Goal: Task Accomplishment & Management: Complete application form

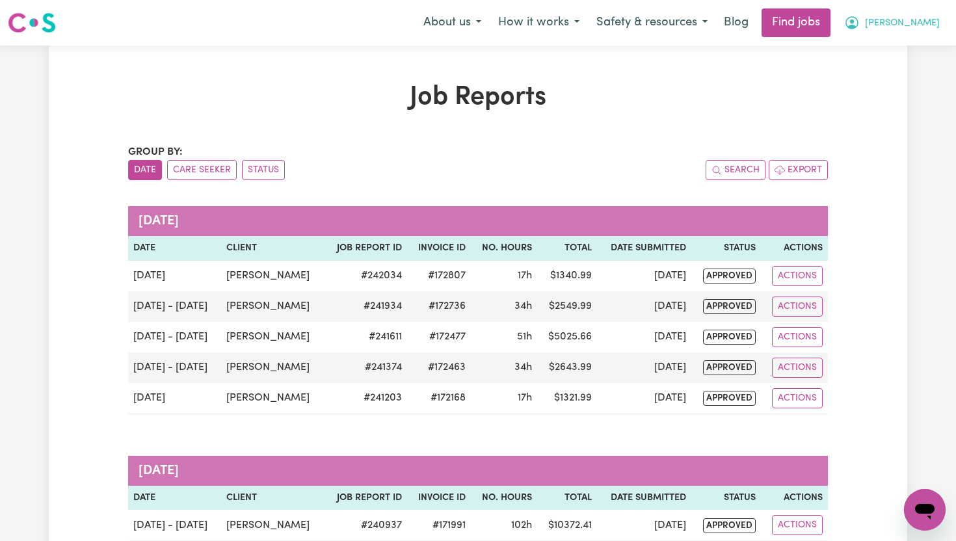
click at [911, 31] on button "[PERSON_NAME]" at bounding box center [892, 22] width 113 height 27
click at [892, 73] on link "My Dashboard" at bounding box center [896, 74] width 103 height 25
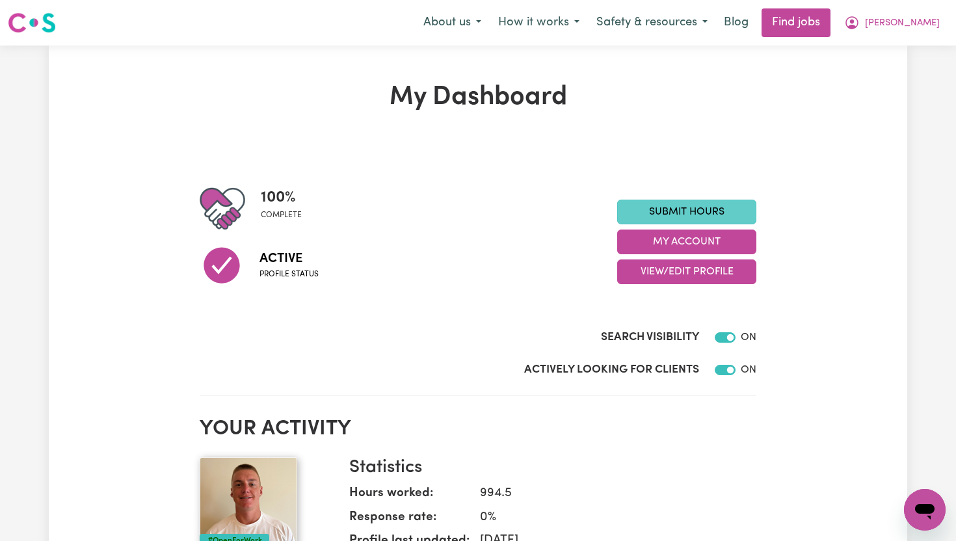
click at [733, 217] on link "Submit Hours" at bounding box center [686, 212] width 139 height 25
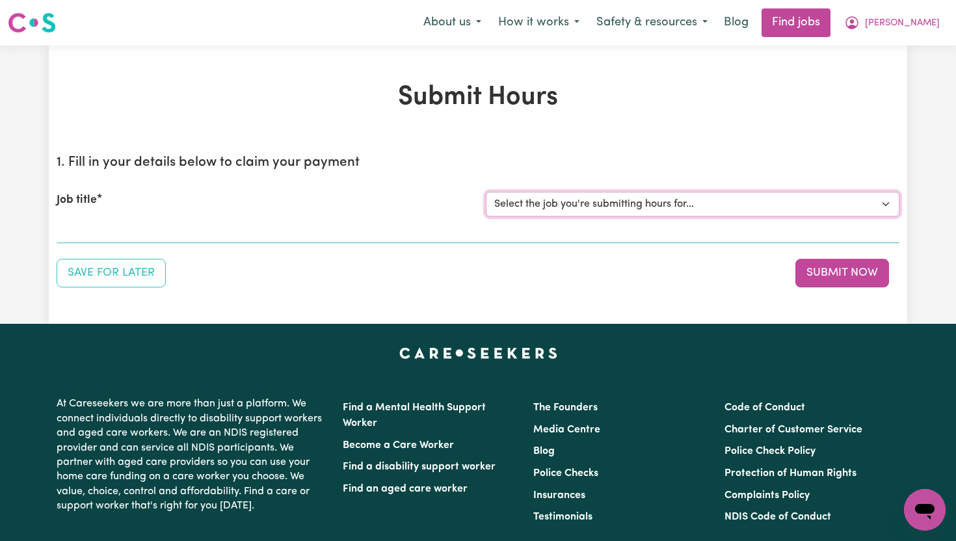
click at [698, 210] on select "Select the job you're submitting hours for... [[PERSON_NAME]] Support Worker To…" at bounding box center [693, 204] width 414 height 25
select select "14121"
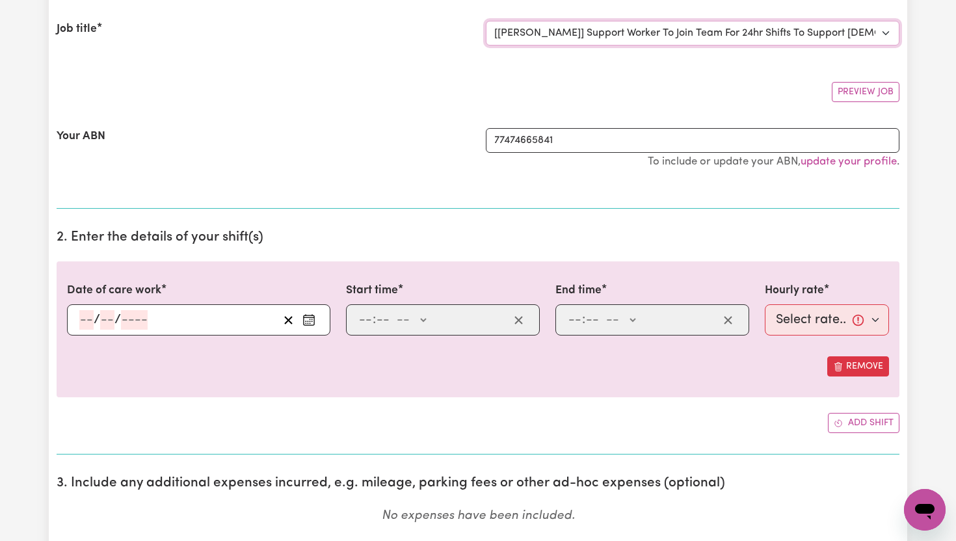
scroll to position [181, 0]
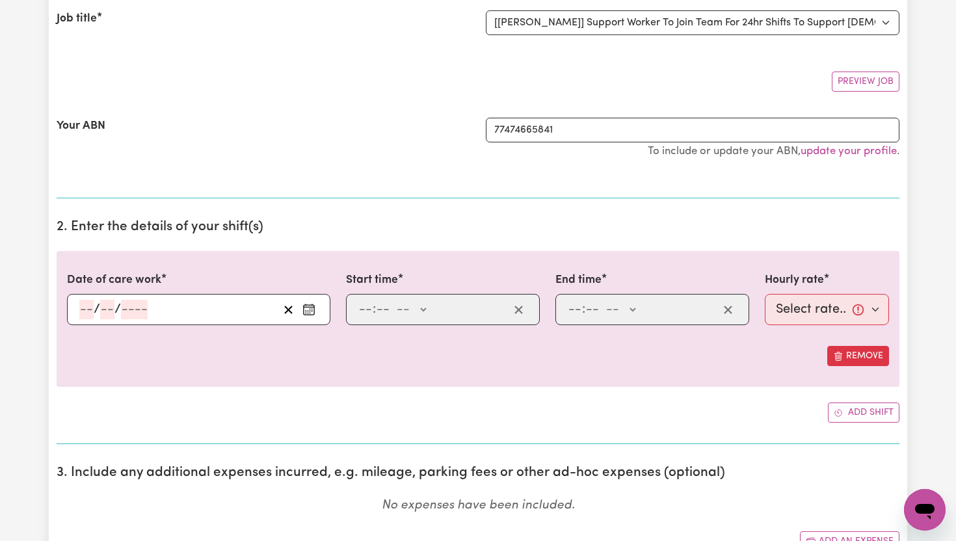
click at [307, 311] on icon "Enter the date of care work" at bounding box center [308, 309] width 13 height 13
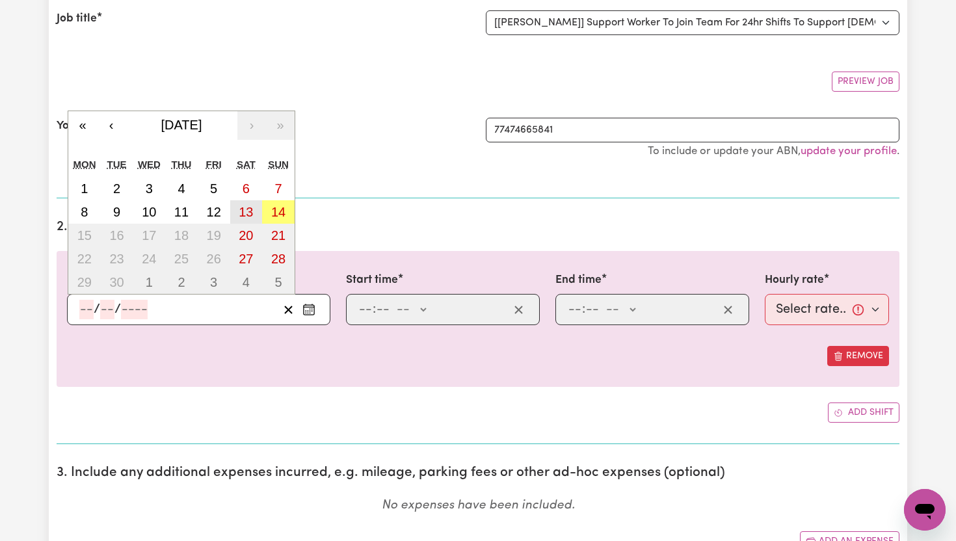
click at [245, 213] on abbr "13" at bounding box center [246, 212] width 14 height 14
type input "[DATE]"
type input "13"
type input "9"
type input "2025"
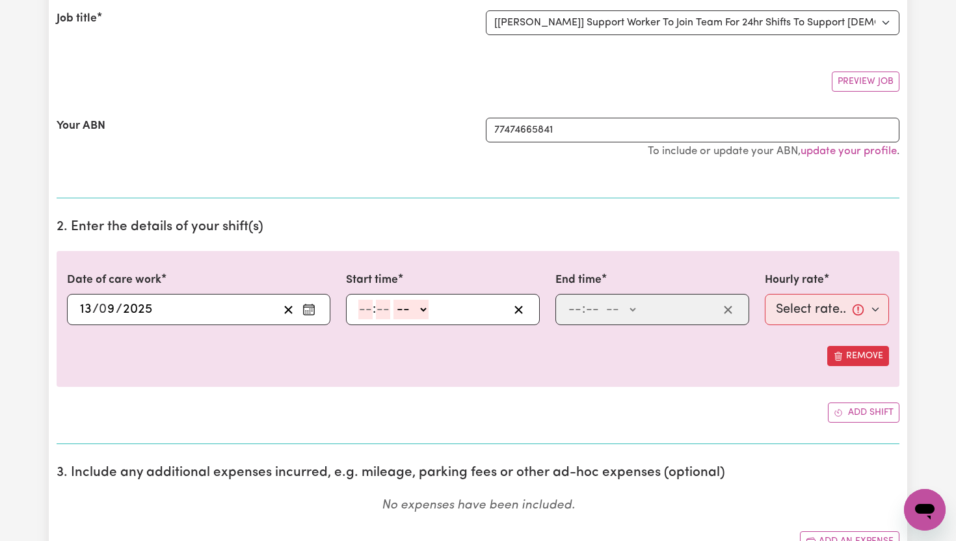
click at [373, 306] on span ":" at bounding box center [374, 309] width 3 height 14
click at [369, 306] on input "number" at bounding box center [365, 310] width 14 height 20
type input "6"
type input "00"
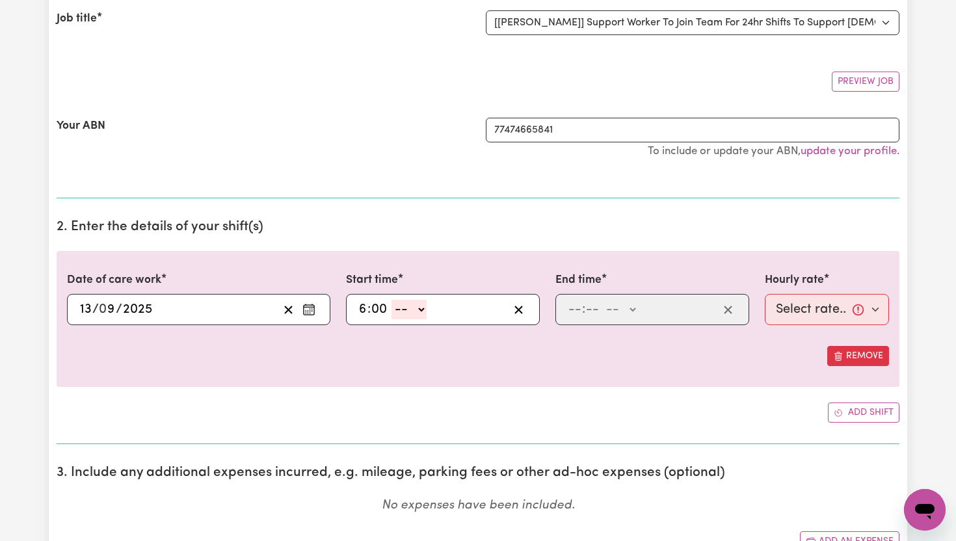
click at [421, 310] on select "-- AM PM" at bounding box center [408, 310] width 35 height 20
select select "am"
type input "06:00"
type input "0"
click at [578, 309] on input "number" at bounding box center [575, 310] width 14 height 20
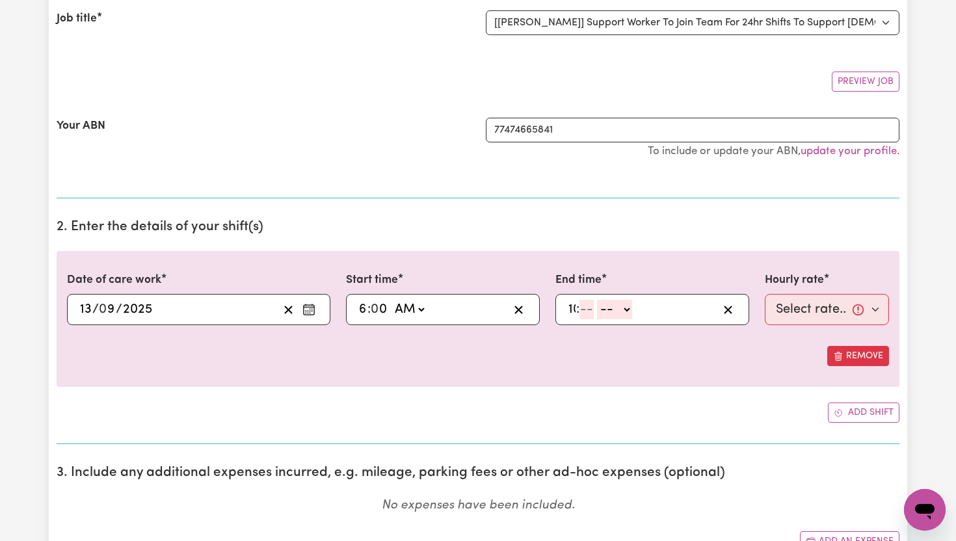
type input "10"
type input "0"
click at [630, 308] on select "-- AM PM" at bounding box center [622, 310] width 35 height 20
select select "pm"
type input "22:00"
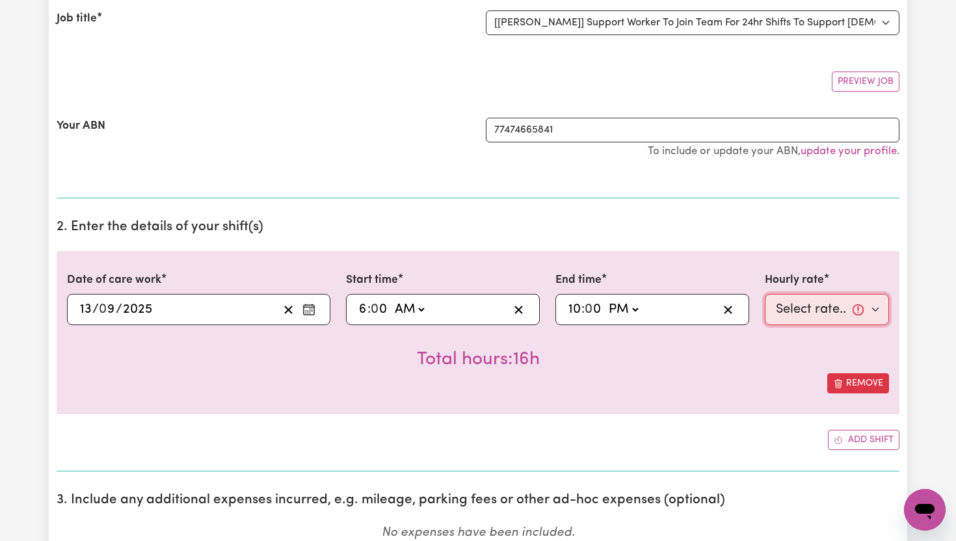
click at [876, 308] on select "Select rate... $65.21 (Weekday) $91.76 ([DATE]) $118.32 ([DATE]) $144.87 (Publi…" at bounding box center [827, 309] width 124 height 31
select select "91.76-[DATE]"
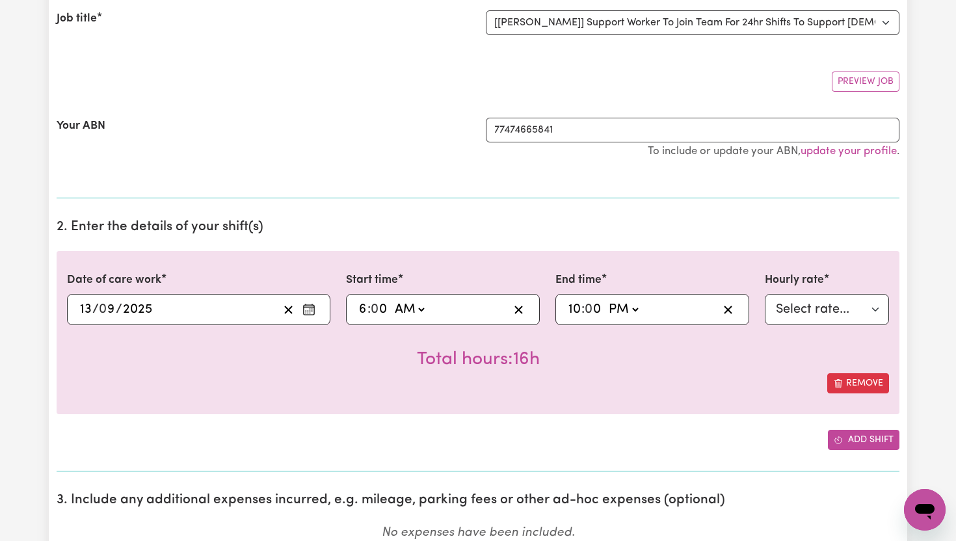
click at [856, 442] on button "Add shift" at bounding box center [864, 440] width 72 height 20
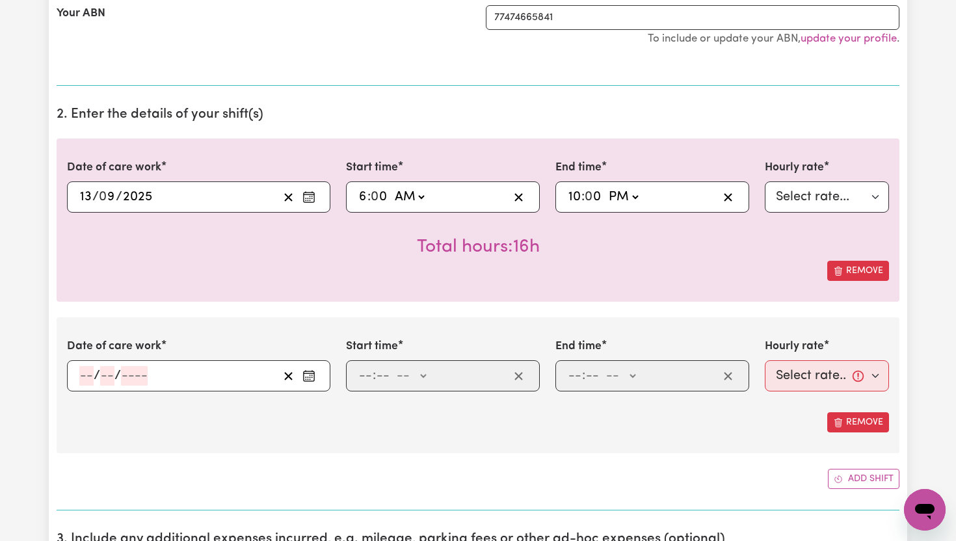
scroll to position [304, 0]
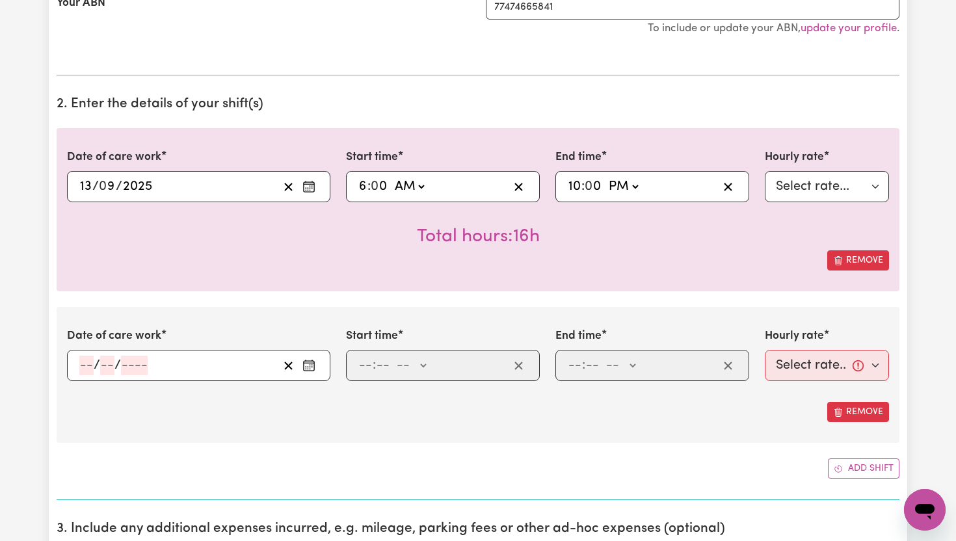
click at [309, 366] on icon "Enter the date of care work" at bounding box center [308, 365] width 13 height 13
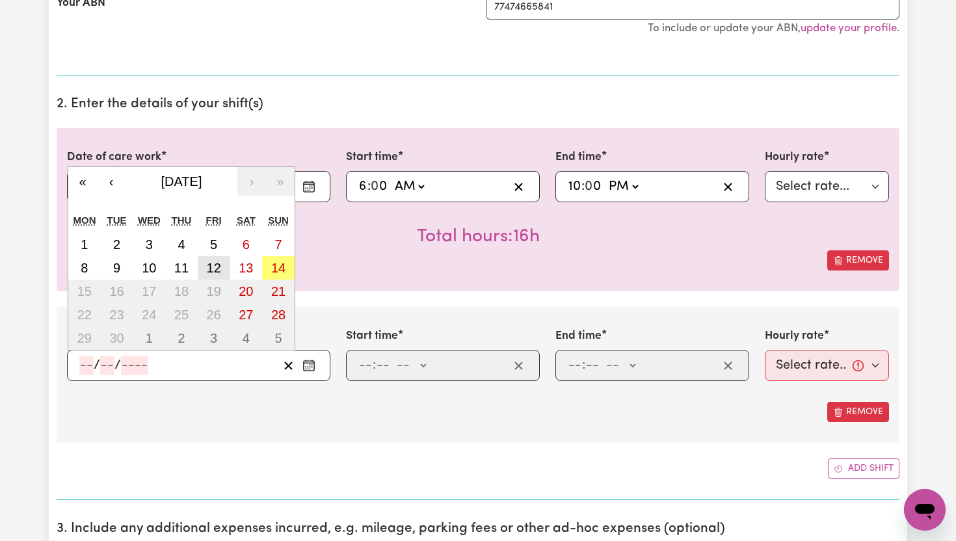
click at [210, 269] on abbr "12" at bounding box center [214, 268] width 14 height 14
type input "[DATE]"
type input "12"
type input "9"
type input "2025"
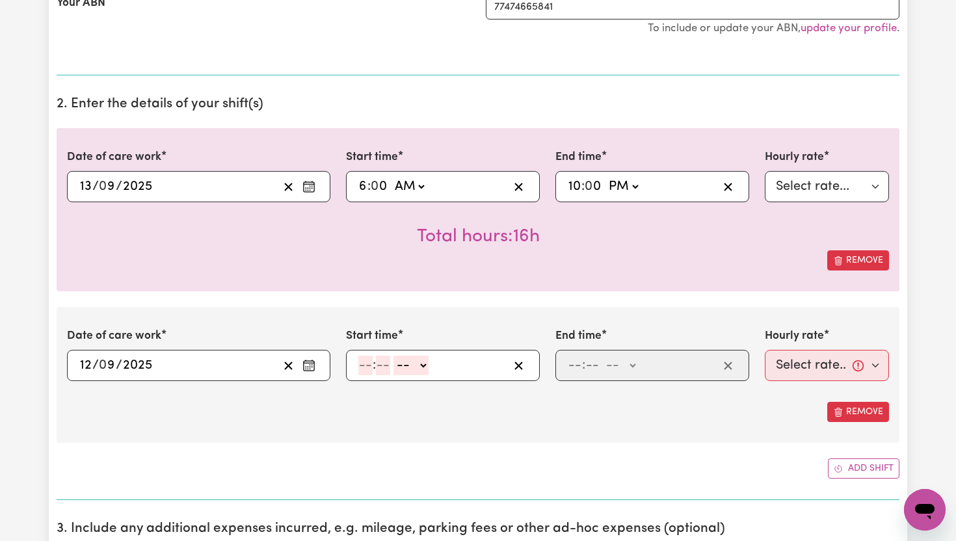
click at [305, 366] on icon "Enter the date of care work" at bounding box center [308, 365] width 13 height 13
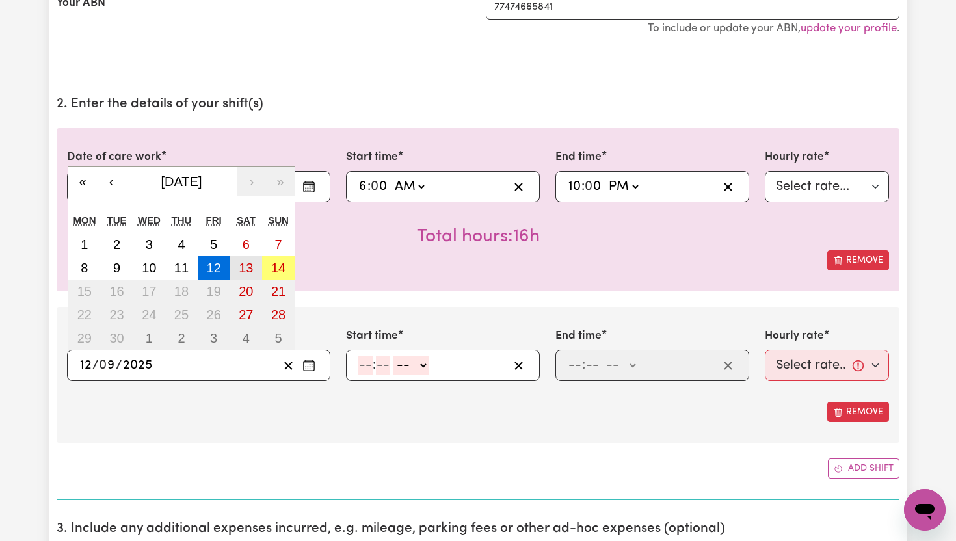
click at [237, 272] on button "13" at bounding box center [246, 267] width 33 height 23
type input "[DATE]"
type input "13"
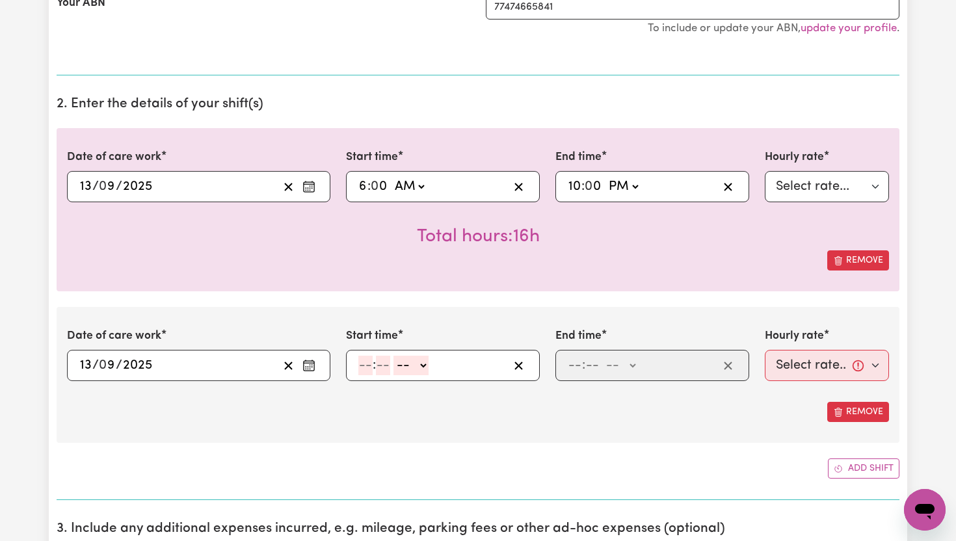
click at [369, 373] on input "number" at bounding box center [365, 366] width 14 height 20
type input "10"
type input "0"
click at [423, 370] on select "-- AM PM" at bounding box center [413, 366] width 35 height 20
select select "pm"
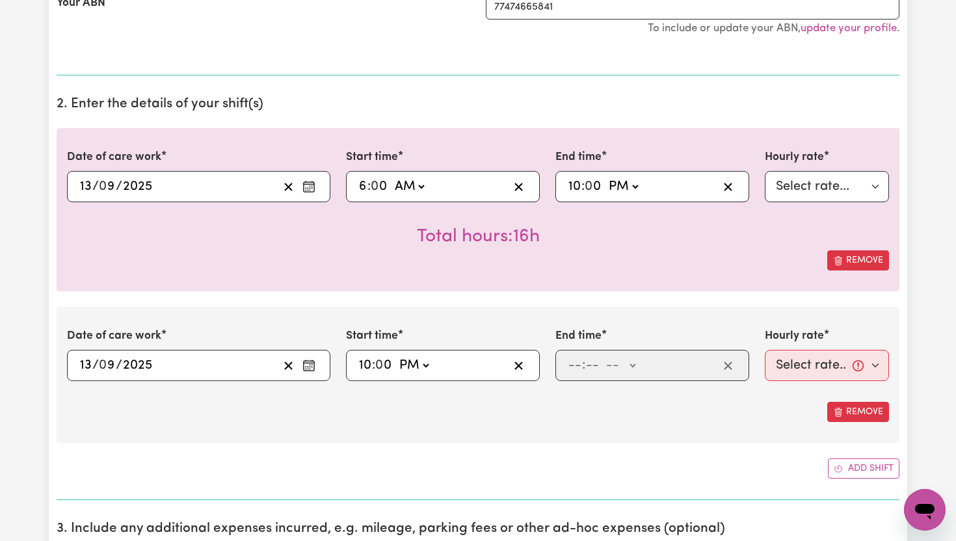
type input "22:00"
click at [577, 362] on input "number" at bounding box center [575, 366] width 14 height 20
type input "11"
type input "00"
click at [630, 366] on select "-- AM PM" at bounding box center [619, 366] width 35 height 20
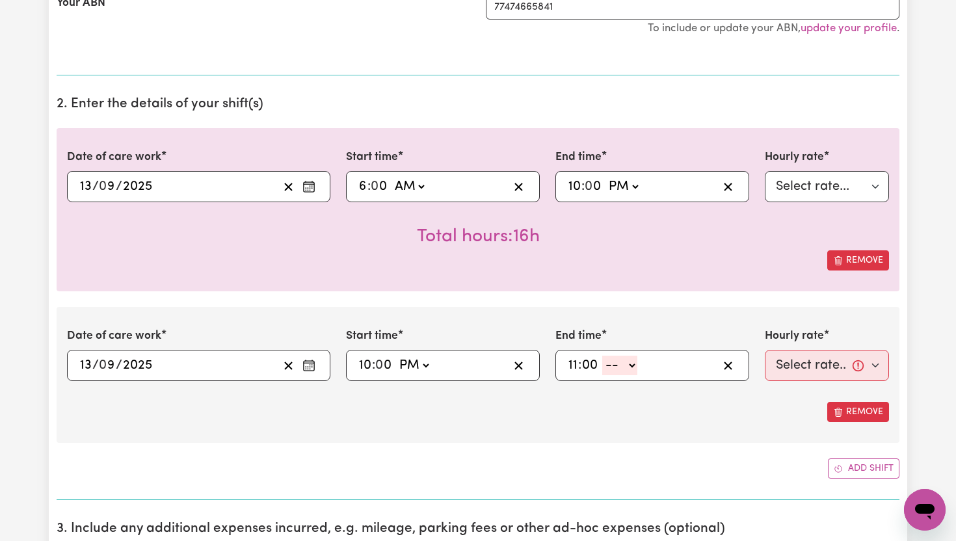
select select "pm"
type input "23:00"
type input "0"
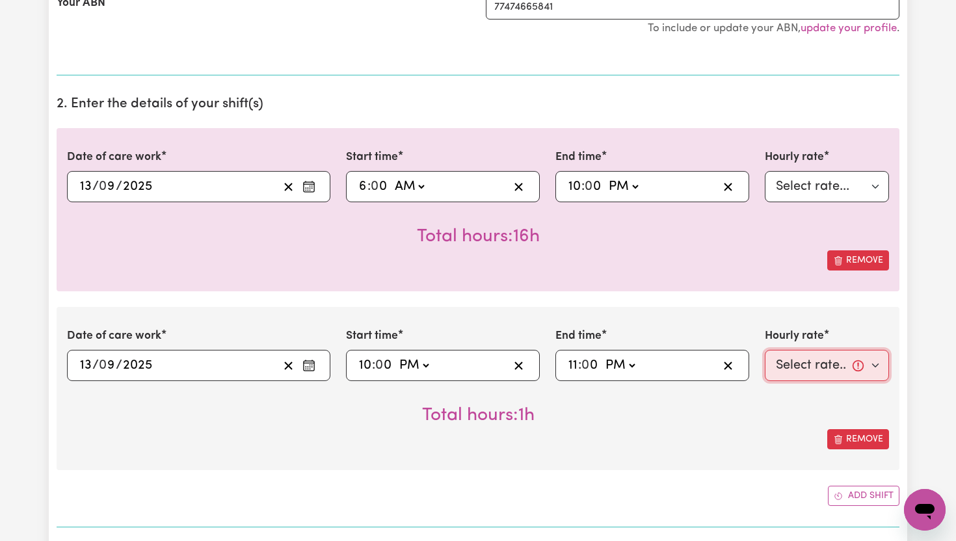
click at [873, 366] on select "Select rate... $65.21 (Weekday) $91.76 ([DATE]) $118.32 ([DATE]) $144.87 (Publi…" at bounding box center [827, 365] width 124 height 31
select select "276.32-Overnight"
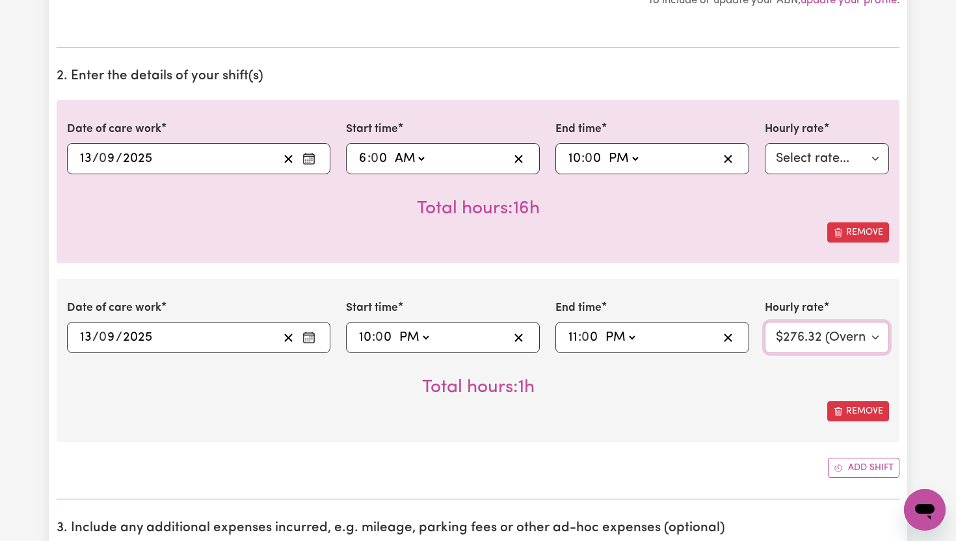
scroll to position [334, 0]
click at [873, 469] on button "Add shift" at bounding box center [864, 467] width 72 height 20
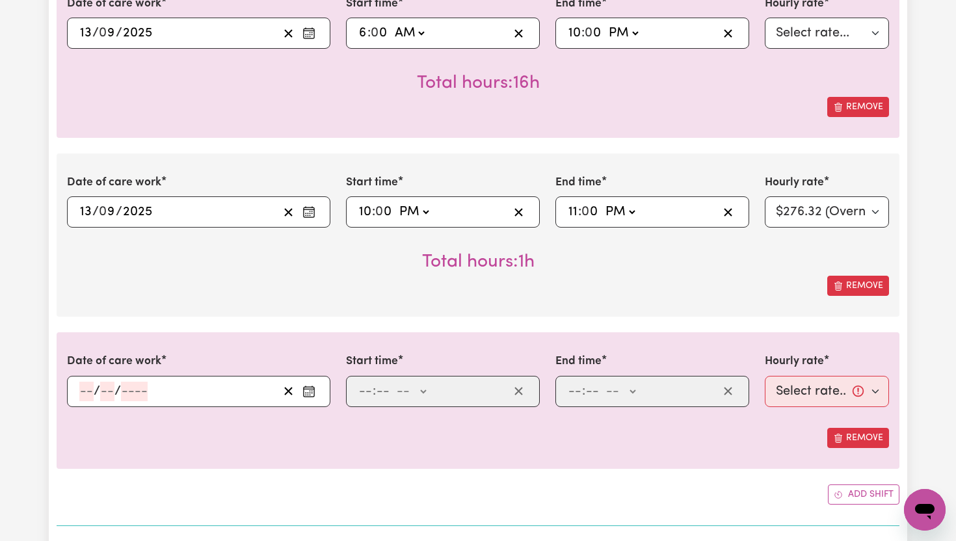
scroll to position [475, 0]
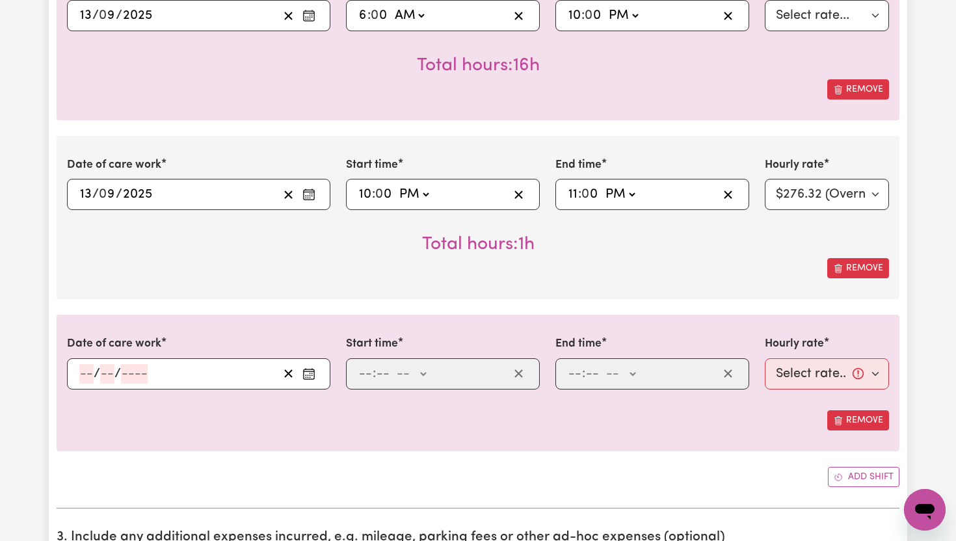
click at [313, 375] on icon "Enter the date of care work" at bounding box center [308, 373] width 13 height 13
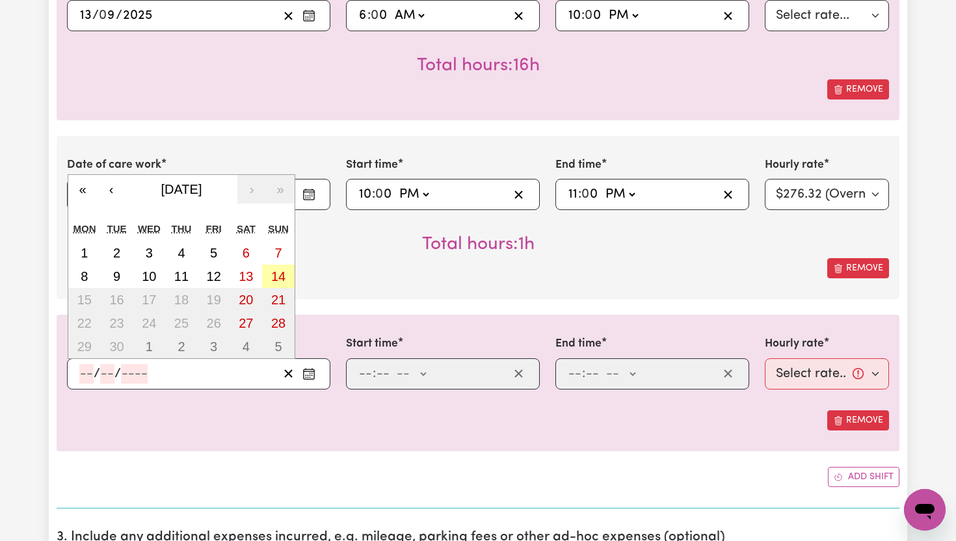
click at [276, 280] on abbr "14" at bounding box center [278, 276] width 14 height 14
type input "[DATE]"
type input "14"
type input "9"
type input "2025"
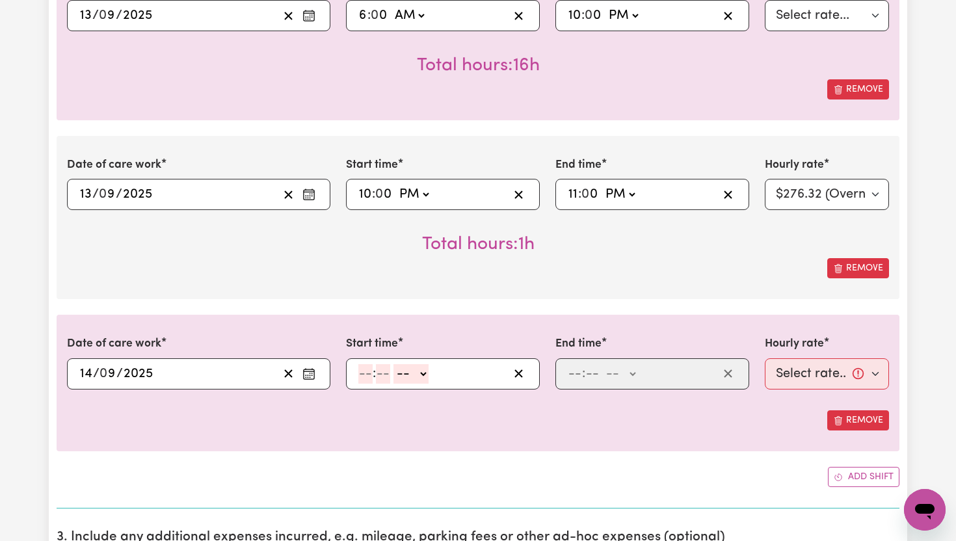
click at [373, 377] on span ":" at bounding box center [374, 374] width 3 height 14
click at [368, 371] on input "number" at bounding box center [365, 374] width 14 height 20
type input "6"
type input "00"
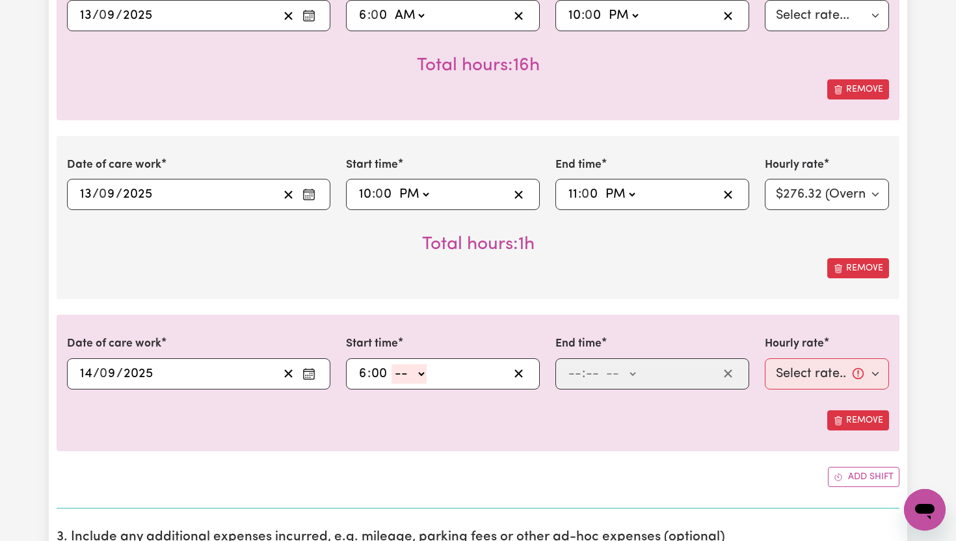
click at [425, 375] on select "-- AM PM" at bounding box center [408, 374] width 35 height 20
select select "am"
type input "06:00"
type input "0"
click at [581, 373] on input "number" at bounding box center [575, 374] width 14 height 20
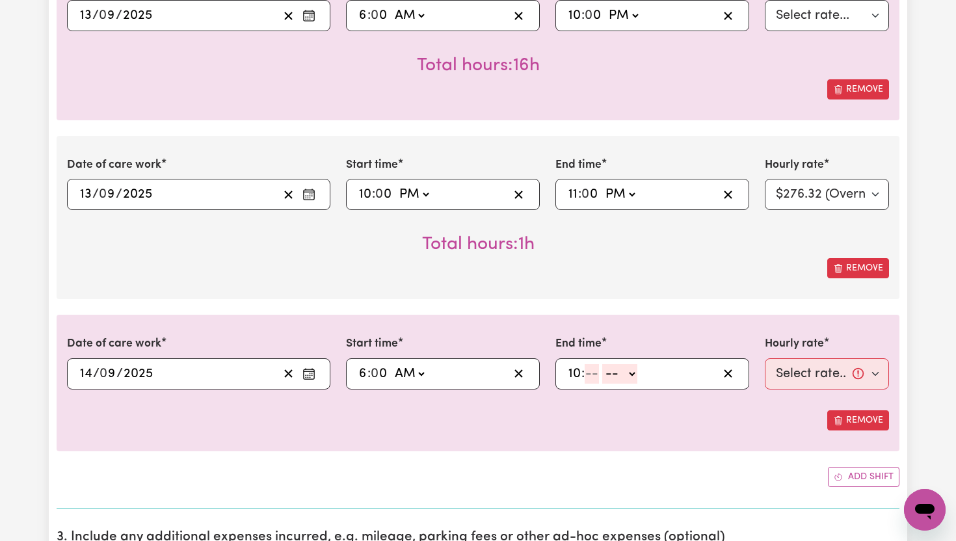
type input "10"
type input "0"
click at [636, 378] on select "-- AM PM" at bounding box center [622, 374] width 35 height 20
select select "pm"
type input "22:00"
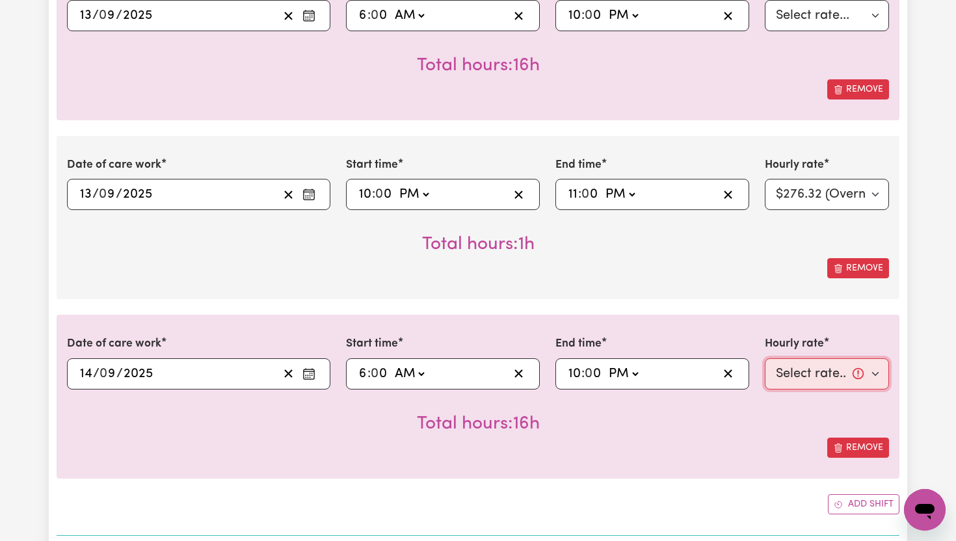
click at [872, 372] on select "Select rate... $65.21 (Weekday) $91.76 ([DATE]) $118.32 ([DATE]) $144.87 (Publi…" at bounding box center [827, 373] width 124 height 31
select select "118.32-[DATE]"
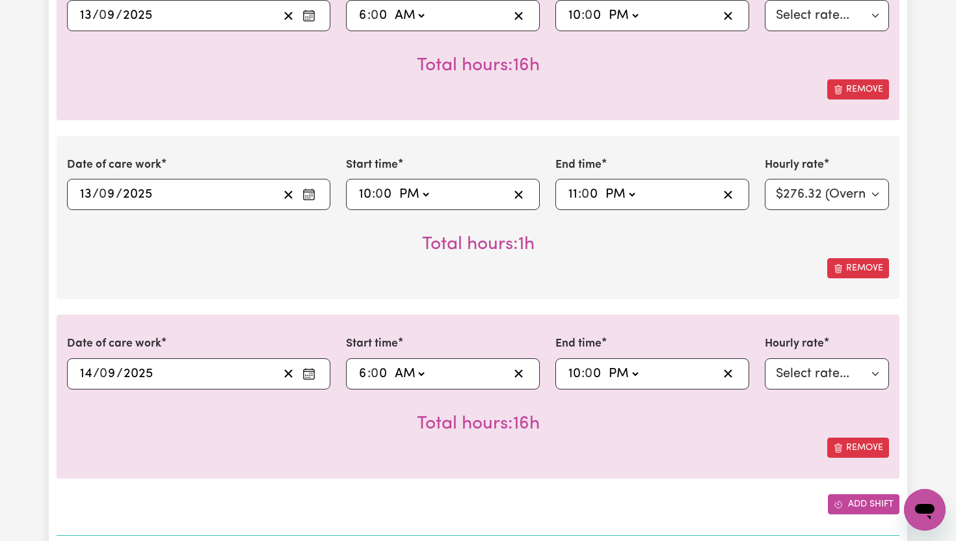
click at [864, 497] on button "Add shift" at bounding box center [864, 504] width 72 height 20
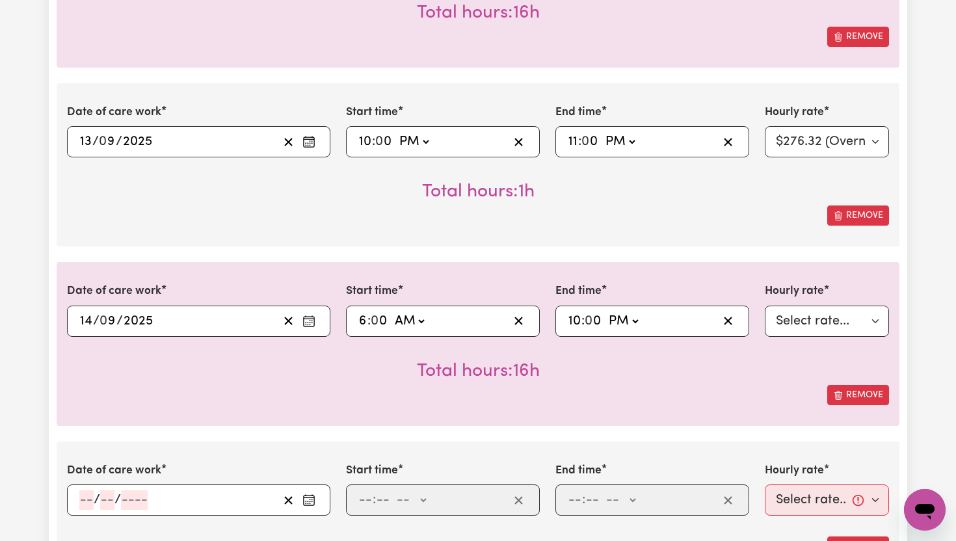
scroll to position [529, 0]
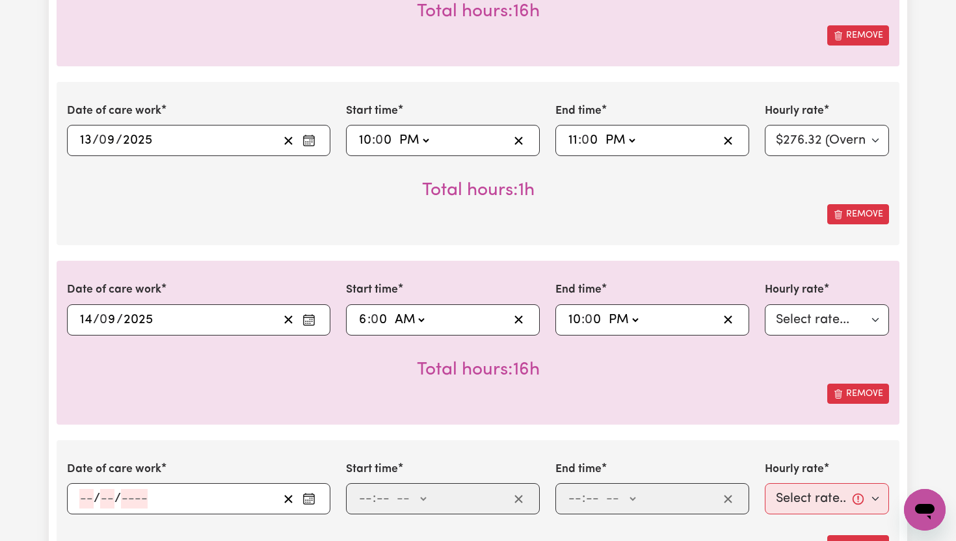
click at [312, 498] on circle "Enter the date of care work" at bounding box center [312, 497] width 1 height 1
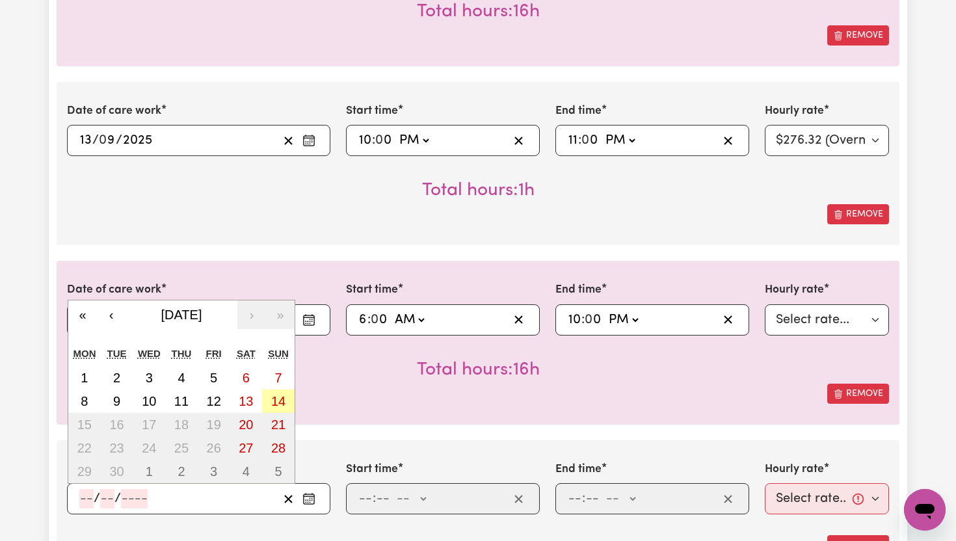
click at [282, 401] on abbr "14" at bounding box center [278, 401] width 14 height 14
type input "[DATE]"
type input "14"
type input "9"
type input "2025"
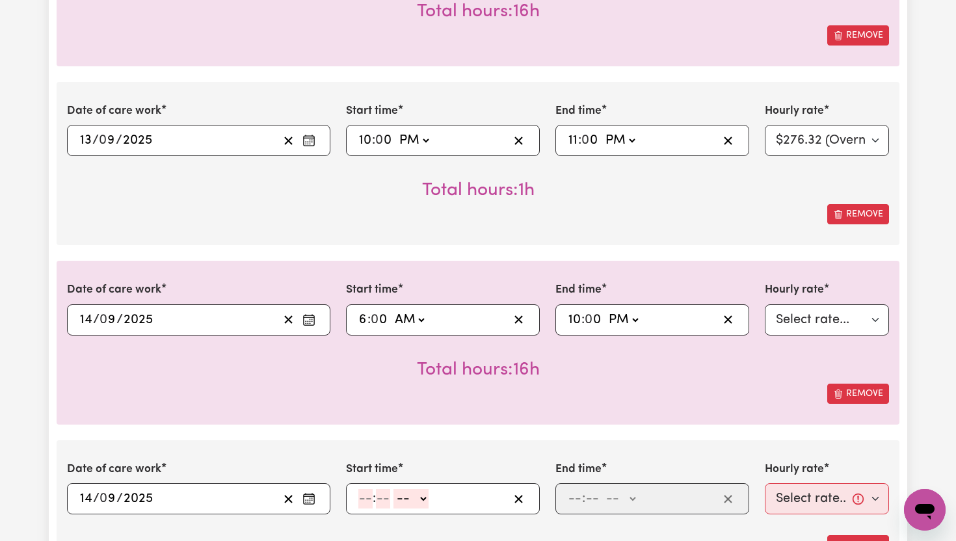
click at [370, 496] on input "number" at bounding box center [365, 499] width 14 height 20
type input "10"
type input "0"
click at [425, 496] on select "-- AM PM" at bounding box center [413, 499] width 35 height 20
select select "am"
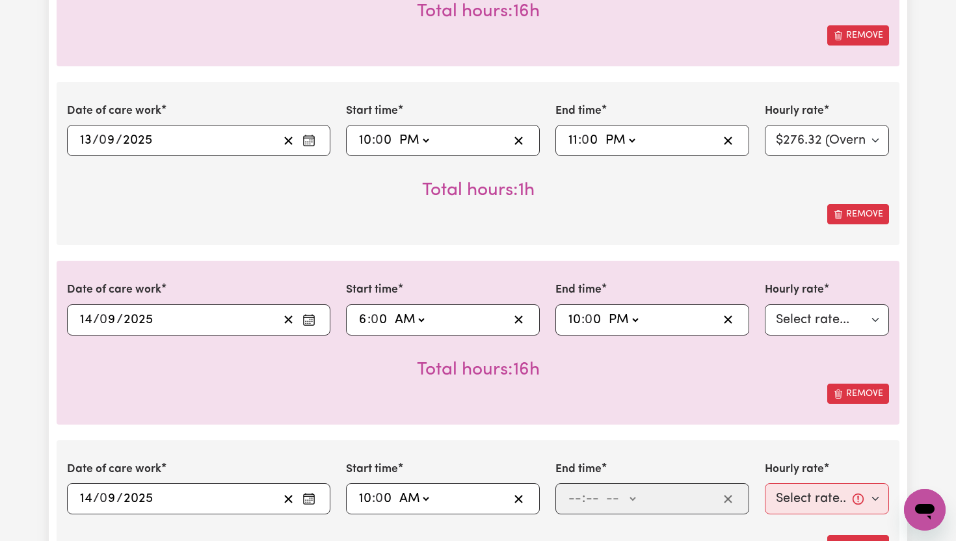
type input "10:00"
click at [577, 501] on input "number" at bounding box center [575, 499] width 14 height 20
type input "11"
type input "00"
click at [635, 491] on select "-- AM PM" at bounding box center [619, 499] width 35 height 20
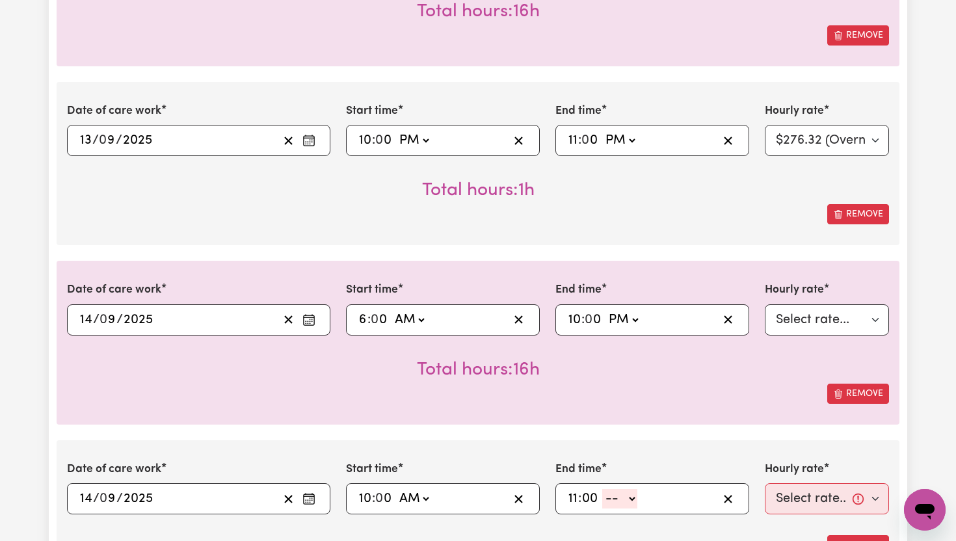
click at [427, 501] on select "AM PM" at bounding box center [413, 499] width 35 height 20
select select "pm"
type input "22:00"
click at [631, 499] on select "-- AM PM" at bounding box center [619, 499] width 35 height 20
select select "pm"
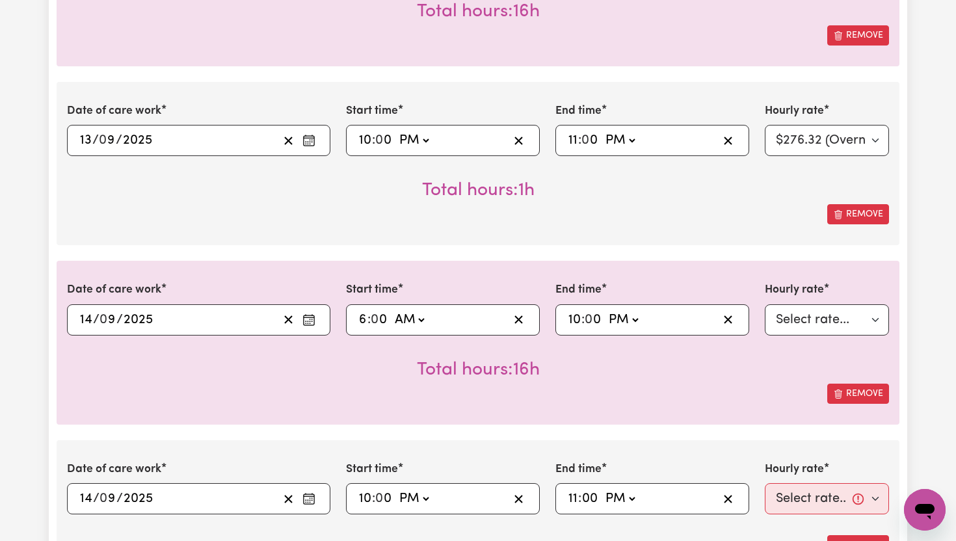
type input "23:00"
type input "0"
click at [880, 499] on select "Select rate... $65.21 (Weekday) $91.76 ([DATE]) $118.32 ([DATE]) $144.87 (Publi…" at bounding box center [827, 498] width 124 height 31
select select "276.32-Overnight"
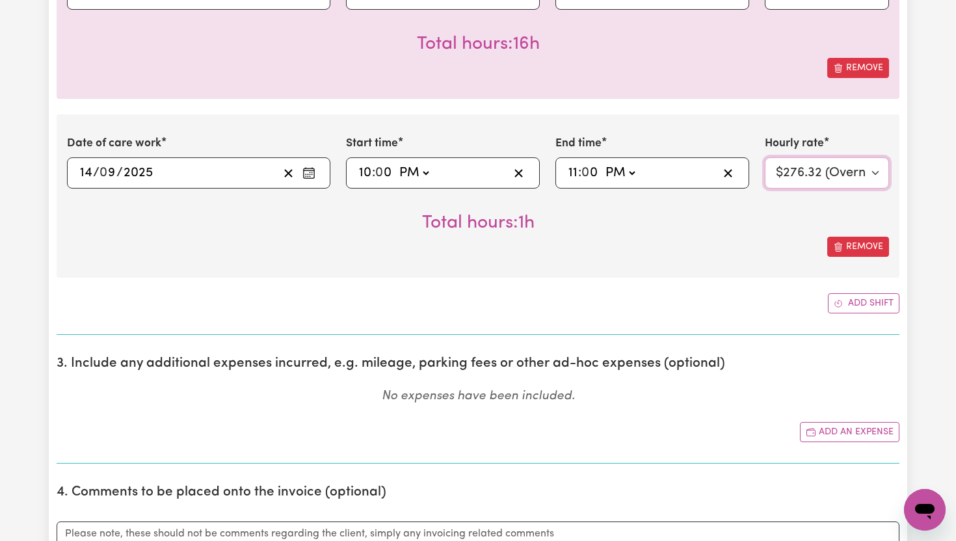
scroll to position [858, 0]
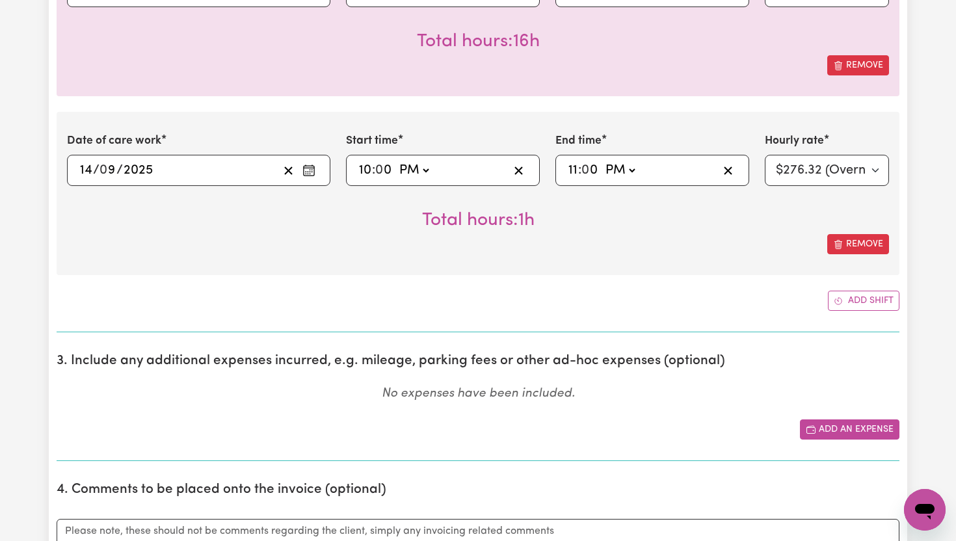
click at [834, 429] on button "Add an expense" at bounding box center [849, 429] width 99 height 20
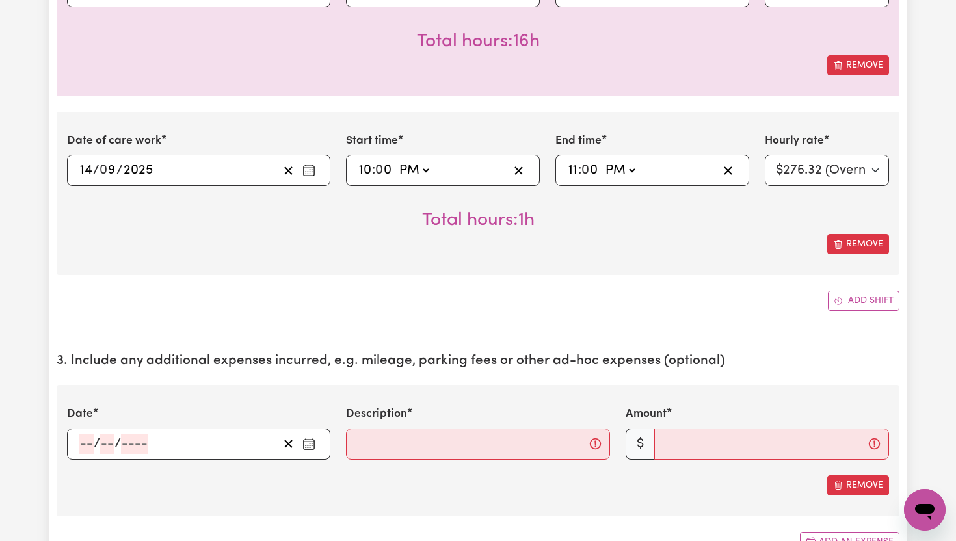
click at [310, 445] on icon "Enter the date of expense" at bounding box center [308, 444] width 13 height 13
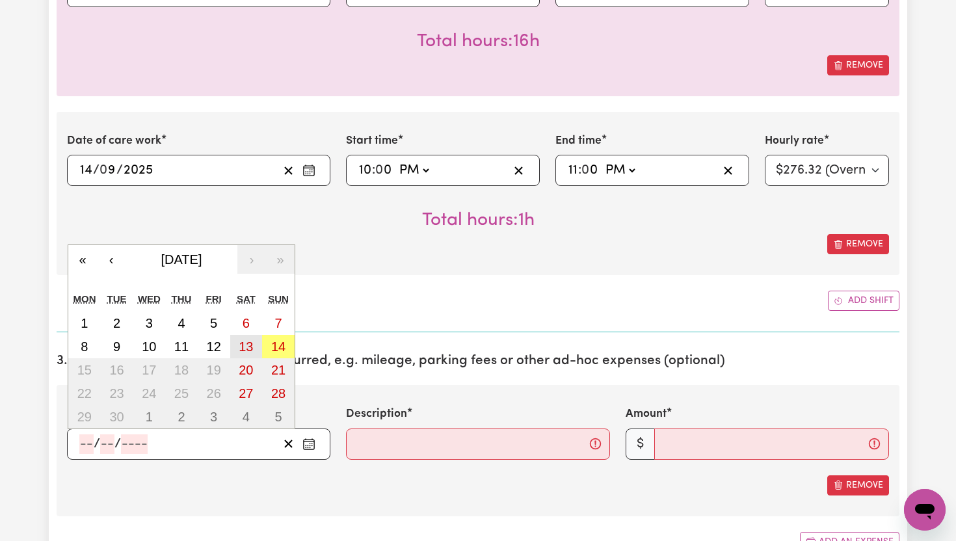
click at [249, 345] on abbr "13" at bounding box center [246, 346] width 14 height 14
type input "[DATE]"
type input "13"
type input "9"
type input "2025"
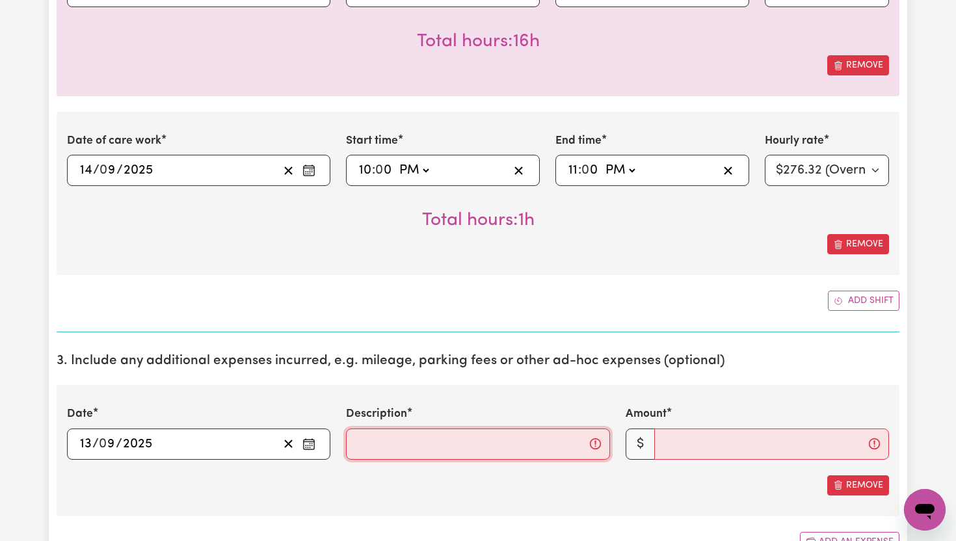
click at [445, 438] on input "Description" at bounding box center [477, 444] width 263 height 31
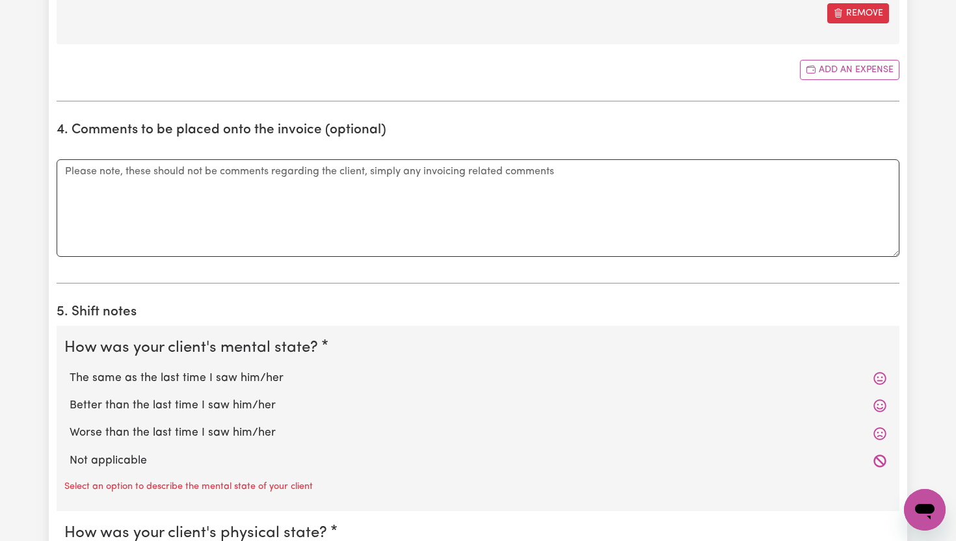
scroll to position [1335, 0]
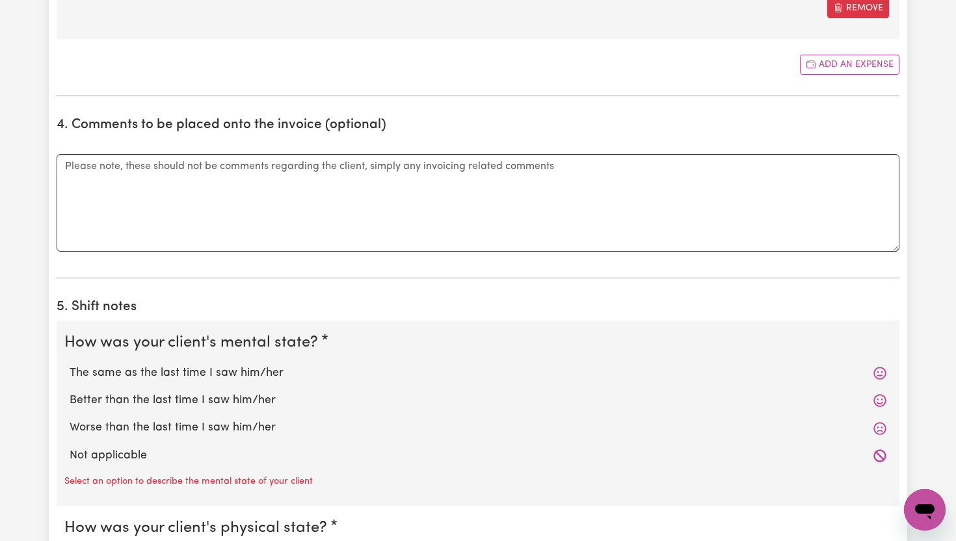
type input "Kilometres"
click at [250, 397] on label "Better than the last time I saw him/her" at bounding box center [478, 400] width 817 height 17
click at [70, 392] on input "Better than the last time I saw him/her" at bounding box center [69, 391] width 1 height 1
radio input "true"
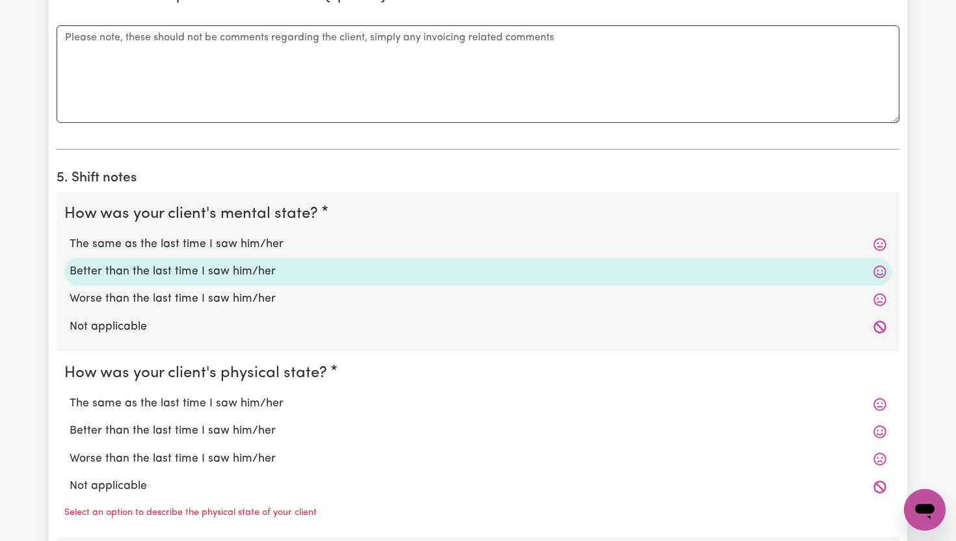
scroll to position [1465, 0]
click at [245, 427] on label "Better than the last time I saw him/her" at bounding box center [478, 429] width 817 height 17
click at [70, 421] on input "Better than the last time I saw him/her" at bounding box center [69, 421] width 1 height 1
radio input "true"
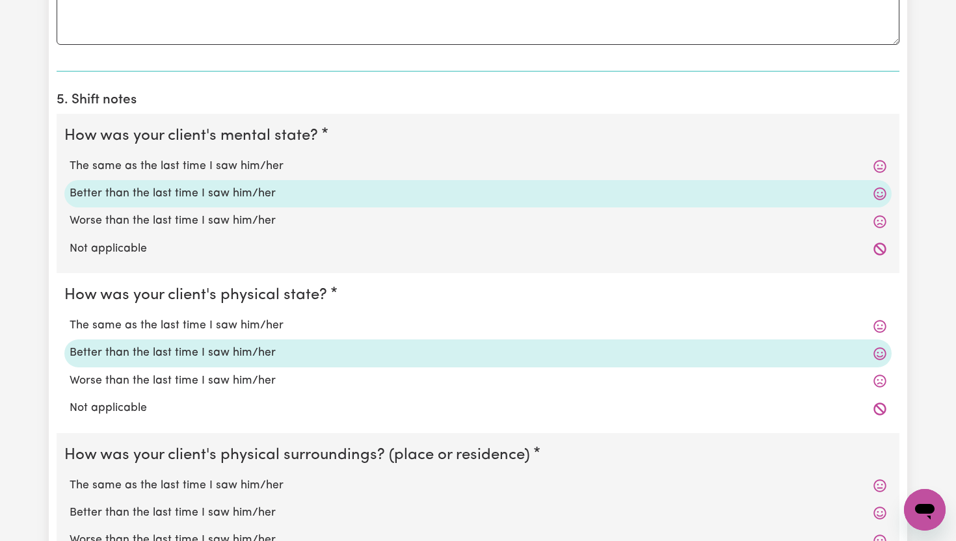
scroll to position [1546, 0]
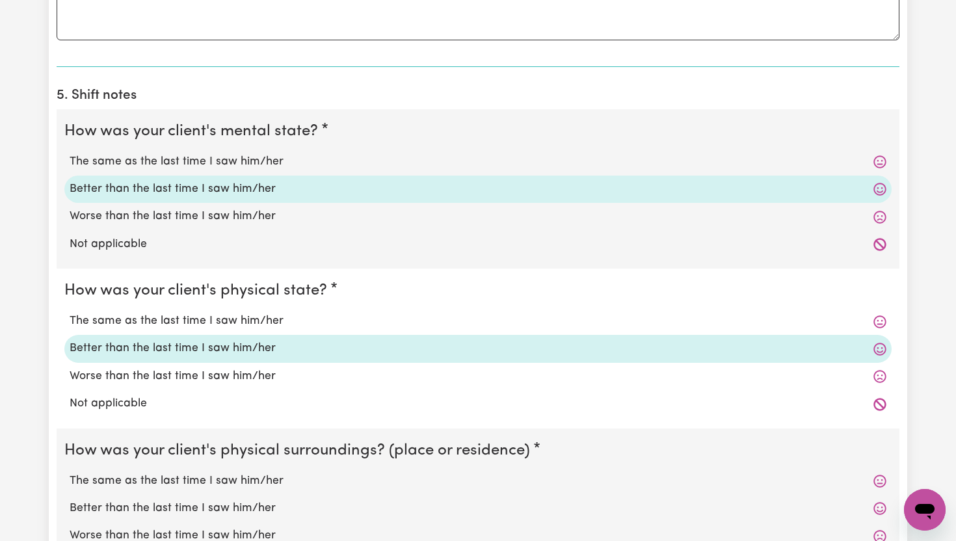
click at [227, 323] on label "The same as the last time I saw him/her" at bounding box center [478, 321] width 817 height 17
click at [70, 313] on input "The same as the last time I saw him/her" at bounding box center [69, 312] width 1 height 1
radio input "true"
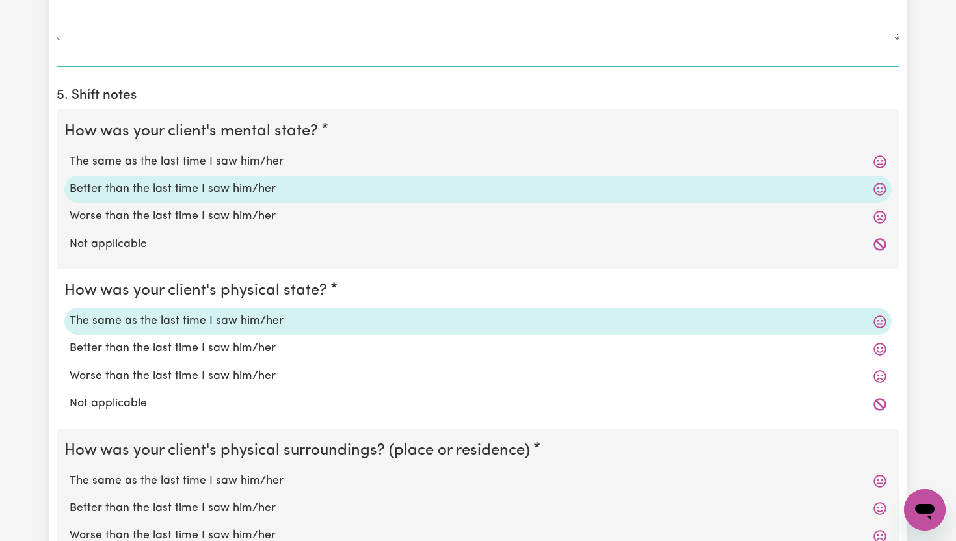
click at [232, 159] on label "The same as the last time I saw him/her" at bounding box center [478, 161] width 817 height 17
click at [70, 153] on input "The same as the last time I saw him/her" at bounding box center [69, 153] width 1 height 1
radio input "true"
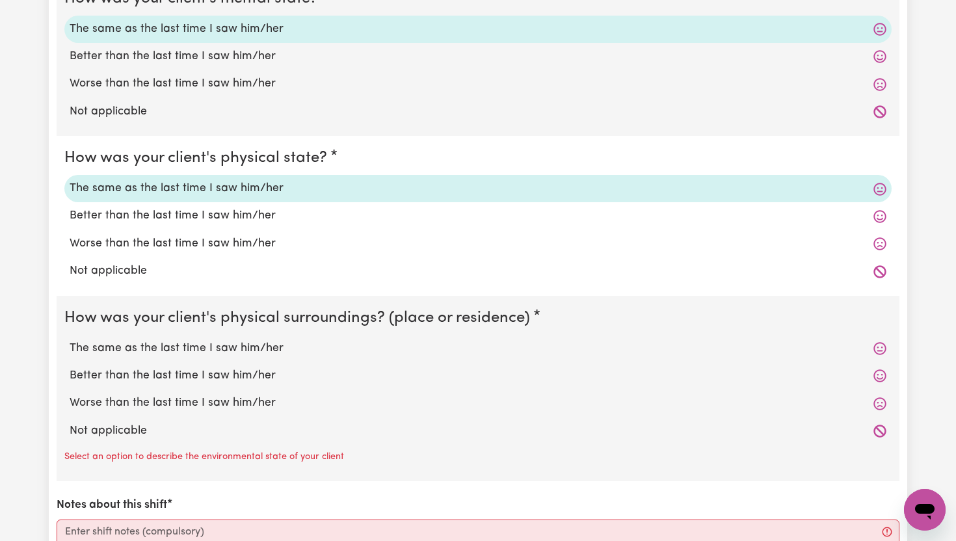
scroll to position [1680, 0]
click at [171, 346] on label "The same as the last time I saw him/her" at bounding box center [478, 347] width 817 height 17
click at [70, 339] on input "The same as the last time I saw him/her" at bounding box center [69, 339] width 1 height 1
radio input "true"
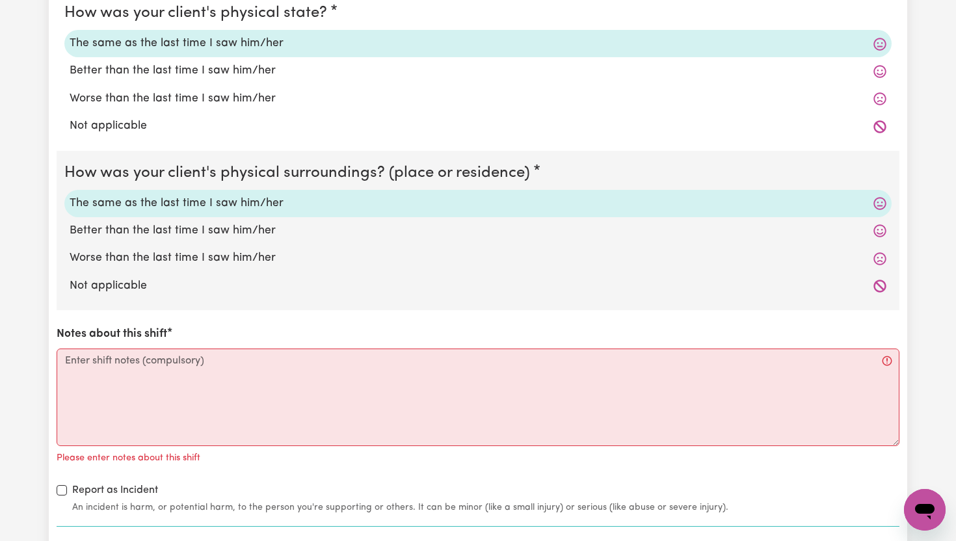
scroll to position [1827, 0]
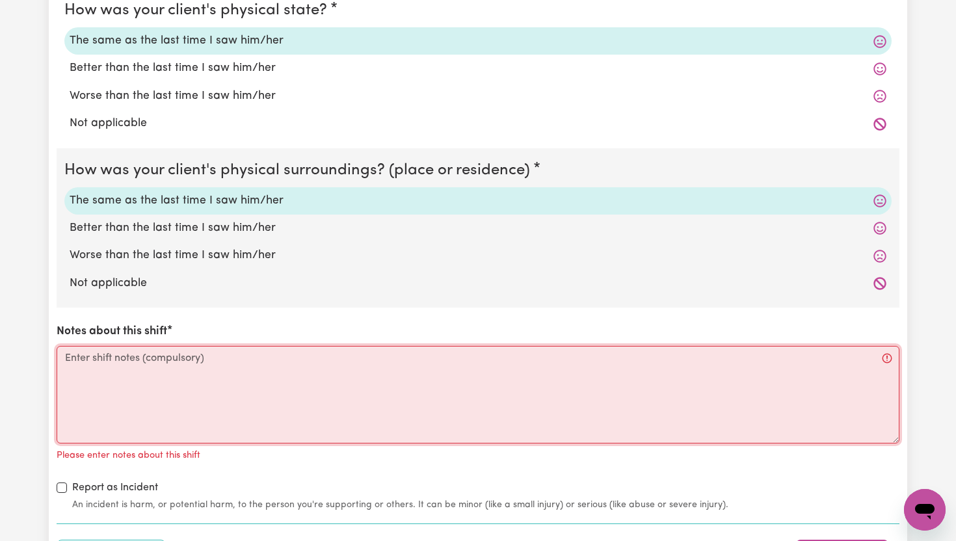
click at [161, 367] on textarea "Notes about this shift" at bounding box center [478, 395] width 843 height 98
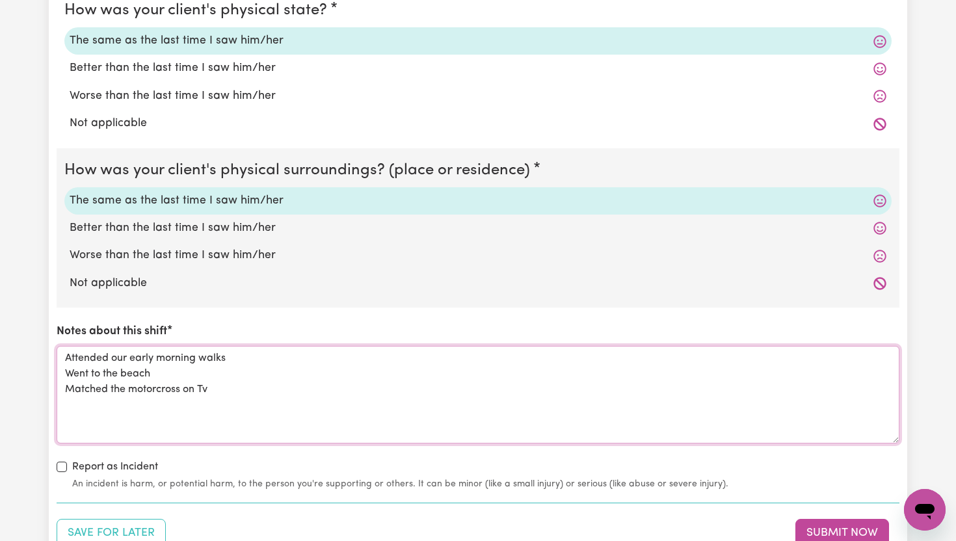
click at [178, 392] on textarea "Attended our early morning walks Went to the beach Matched the motorcross on Tv" at bounding box center [478, 395] width 843 height 98
click at [157, 392] on textarea "Attended our early morning walks Went to the beach Matched the motorcross on Tv" at bounding box center [478, 395] width 843 height 98
click at [220, 386] on textarea "Attended our early morning walks Went to the beach Matched the motor cross on Tv" at bounding box center [478, 395] width 843 height 98
click at [74, 390] on textarea "Attended our early morning walks Went to the beach Matched the motor cross on Tv" at bounding box center [478, 395] width 843 height 98
click at [246, 391] on textarea "Attended our early morning walks Went to the beach Watched the motor cross on Tv" at bounding box center [478, 395] width 843 height 98
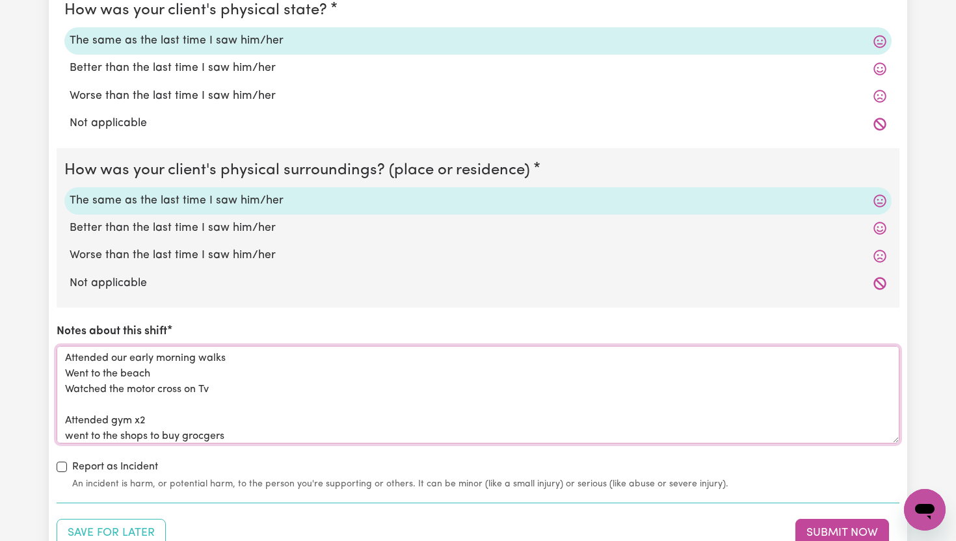
click at [235, 436] on textarea "Attended our early morning walks Went to the beach Watched the motor cross on T…" at bounding box center [478, 395] width 843 height 98
click at [238, 431] on textarea "Attended our early morning walks Went to the beach Watched the motor cross on T…" at bounding box center [478, 395] width 843 height 98
click at [382, 387] on textarea "Attended our early morning walks Went to the beach Watched the motor cross on T…" at bounding box center [478, 395] width 843 height 98
click at [223, 438] on textarea "Attended our early morning walks Went to the beach Watched the motor cross on T…" at bounding box center [478, 395] width 843 height 98
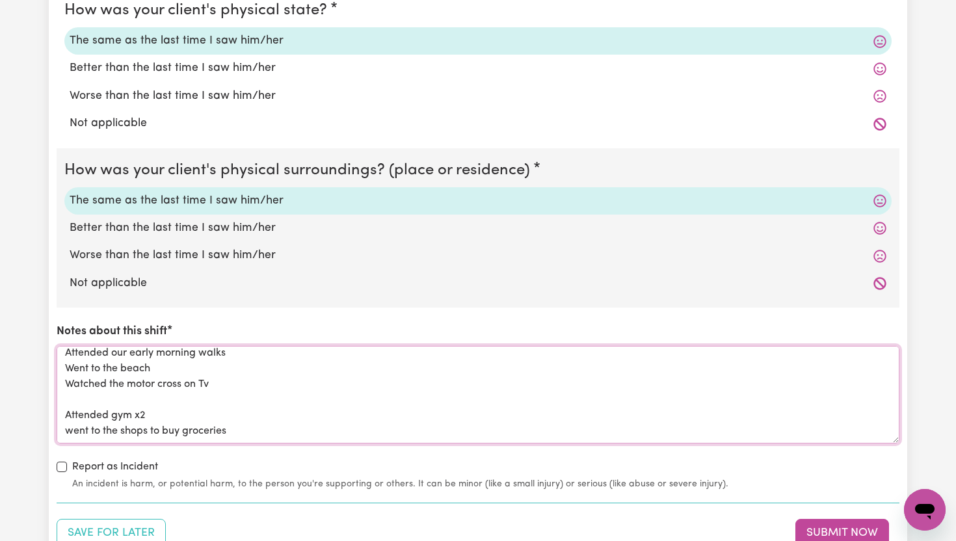
drag, startPoint x: 211, startPoint y: 373, endPoint x: 68, endPoint y: 369, distance: 143.1
click at [68, 369] on textarea "Attended our early morning walks Went to the beach Watched the motor cross on T…" at bounding box center [478, 395] width 843 height 98
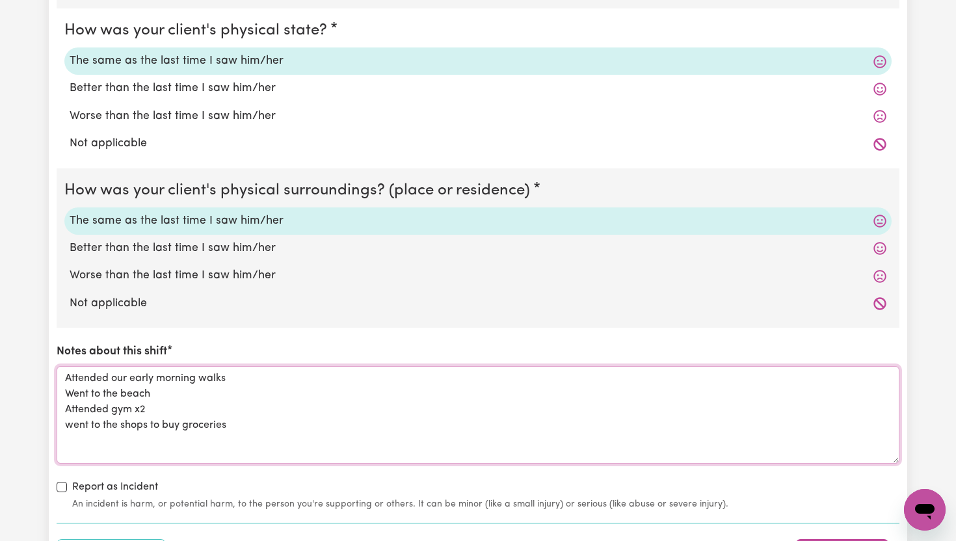
scroll to position [1807, 0]
click at [239, 369] on textarea "Attended our early morning walks Went to the beach Attended gym x2 went to the …" at bounding box center [478, 414] width 843 height 98
click at [241, 429] on textarea "Attended our early morning walks, stopped off for our morning coffee. Went to t…" at bounding box center [478, 414] width 843 height 98
click at [157, 433] on textarea "Attended our early morning walks, stopped off for our morning coffee. Went to t…" at bounding box center [478, 414] width 843 height 98
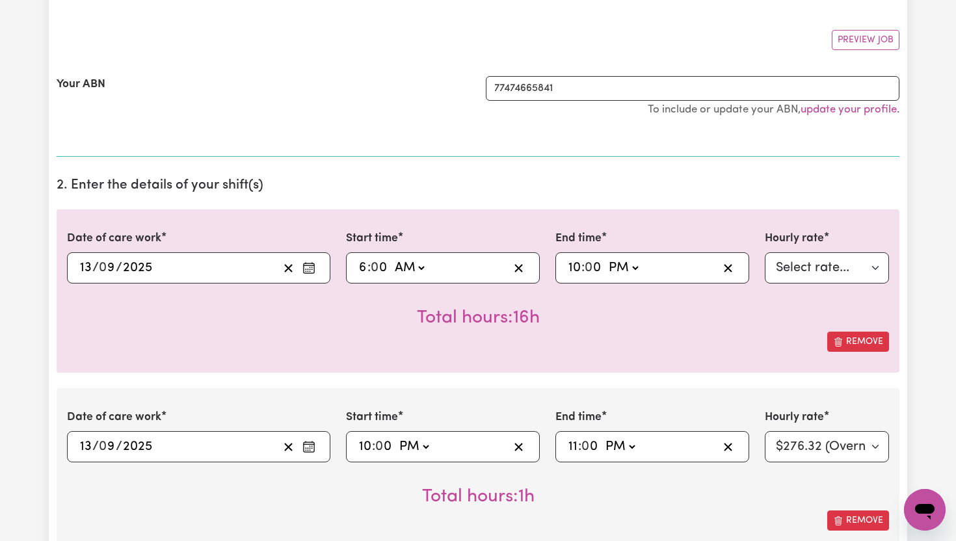
scroll to position [212, 0]
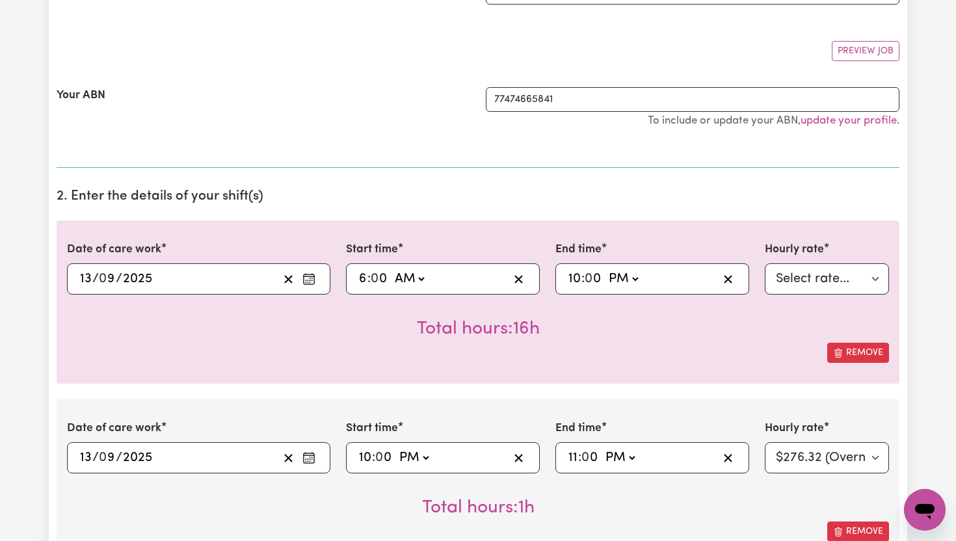
type textarea "Attended our early morning walks, stopped off for our morning coffee. Went to t…"
